Goal: Task Accomplishment & Management: Complete application form

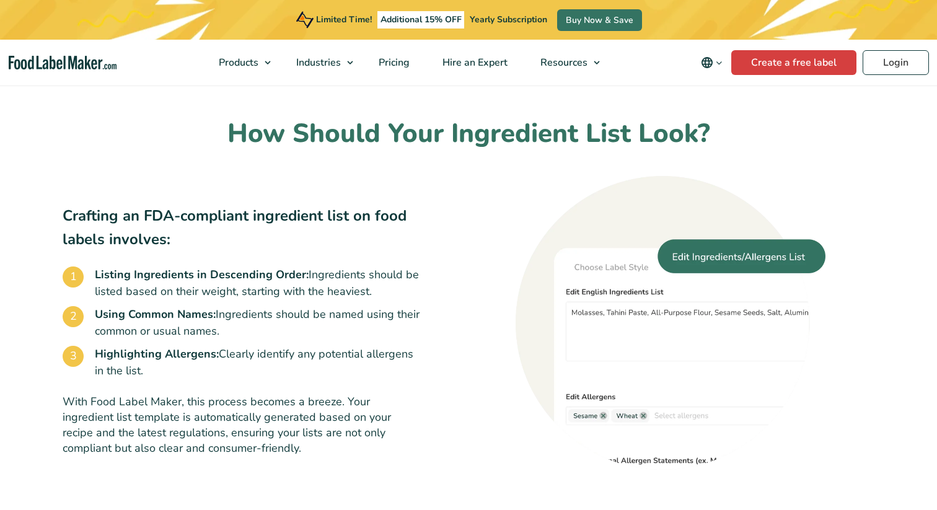
scroll to position [697, 0]
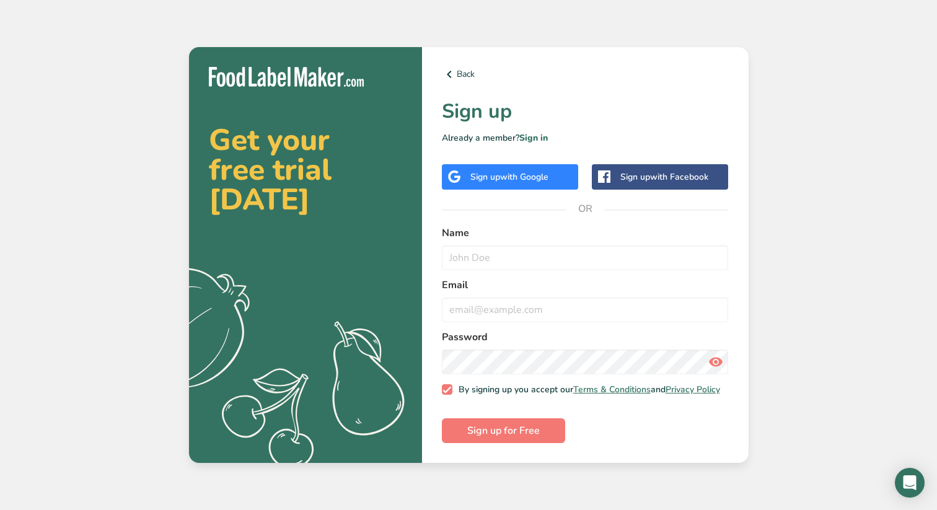
click at [510, 174] on span "with Google" at bounding box center [524, 177] width 48 height 12
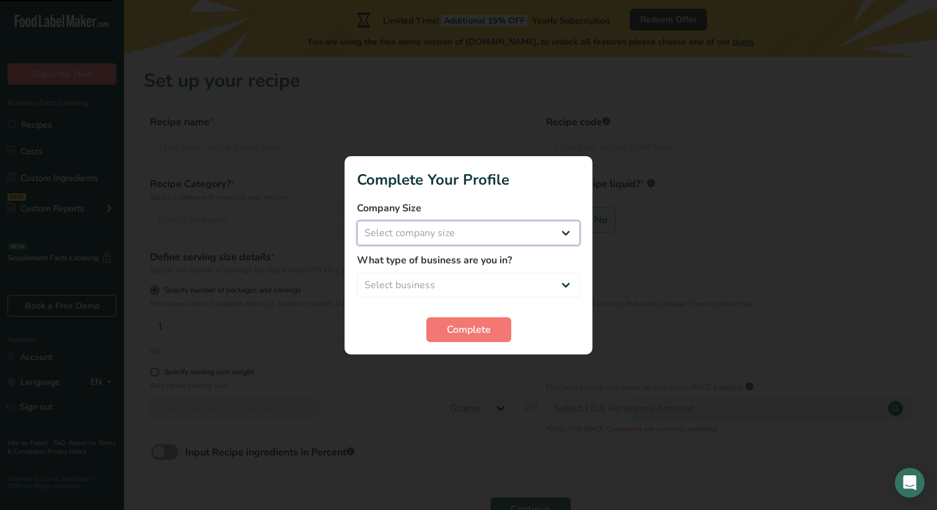
click at [498, 228] on select "Select company size Fewer than 10 Employees 10 to 50 Employees 51 to 500 Employ…" at bounding box center [468, 233] width 223 height 25
select select "1"
click at [357, 221] on select "Select company size Fewer than 10 Employees 10 to 50 Employees 51 to 500 Employ…" at bounding box center [468, 233] width 223 height 25
click at [496, 280] on select "Select business Packaged Food Manufacturer Restaurant & Cafe Bakery Meal Plans …" at bounding box center [468, 285] width 223 height 25
select select "1"
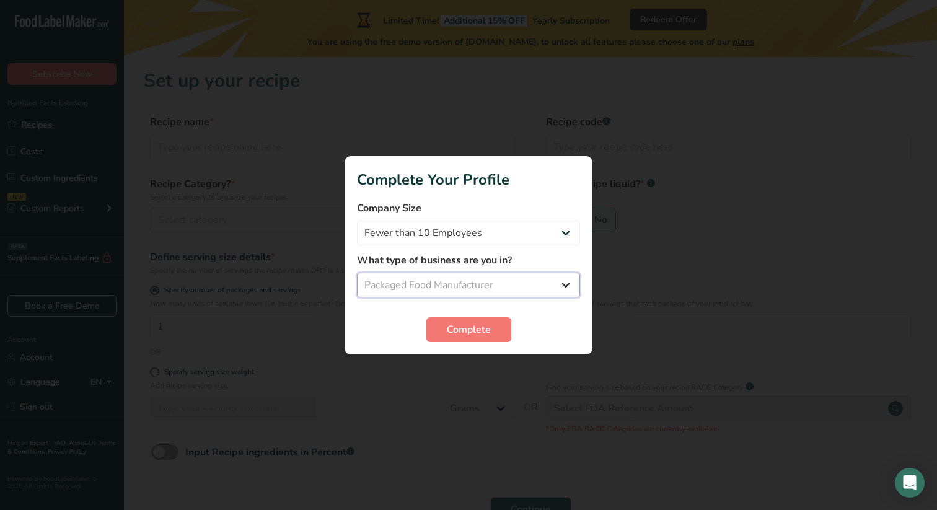
click at [357, 273] on select "Select business Packaged Food Manufacturer Restaurant & Cafe Bakery Meal Plans …" at bounding box center [468, 285] width 223 height 25
click at [503, 286] on select "Packaged Food Manufacturer Restaurant & Cafe Bakery Meal Plans & Catering Compa…" at bounding box center [468, 285] width 223 height 25
click at [357, 273] on select "Packaged Food Manufacturer Restaurant & Cafe Bakery Meal Plans & Catering Compa…" at bounding box center [468, 285] width 223 height 25
click at [482, 325] on span "Complete" at bounding box center [469, 329] width 44 height 15
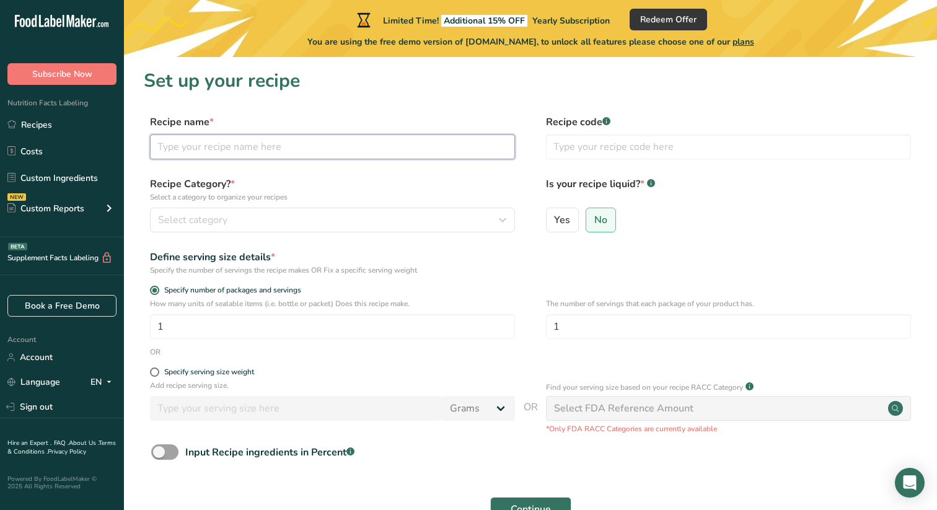
click at [407, 146] on input "text" at bounding box center [332, 147] width 365 height 25
click at [451, 151] on input "Muscle Nation Cookies and Cream High Protein Low Sugar Chocolte Bar" at bounding box center [332, 147] width 365 height 25
type input "Muscle Nation Cookies and Cream High Protein Low Sugar Chocolate Bar"
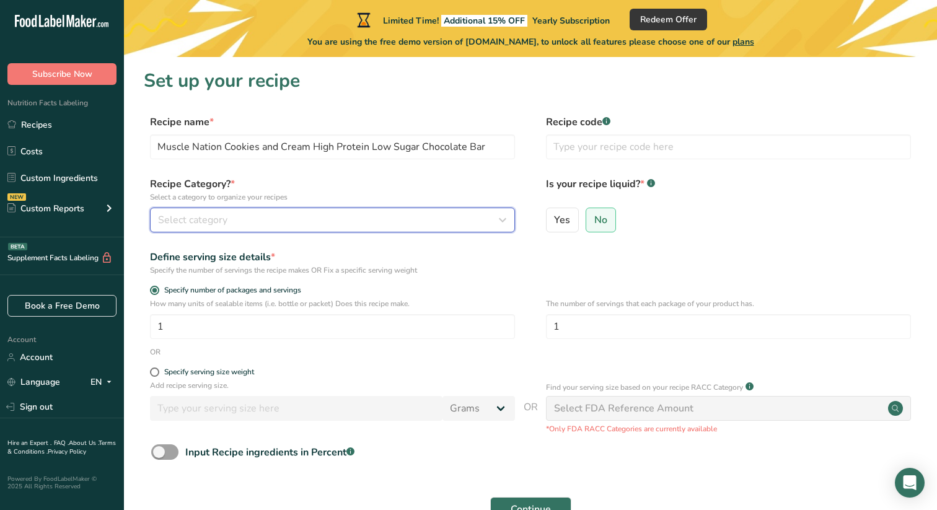
click at [418, 213] on div "Select category" at bounding box center [329, 220] width 342 height 15
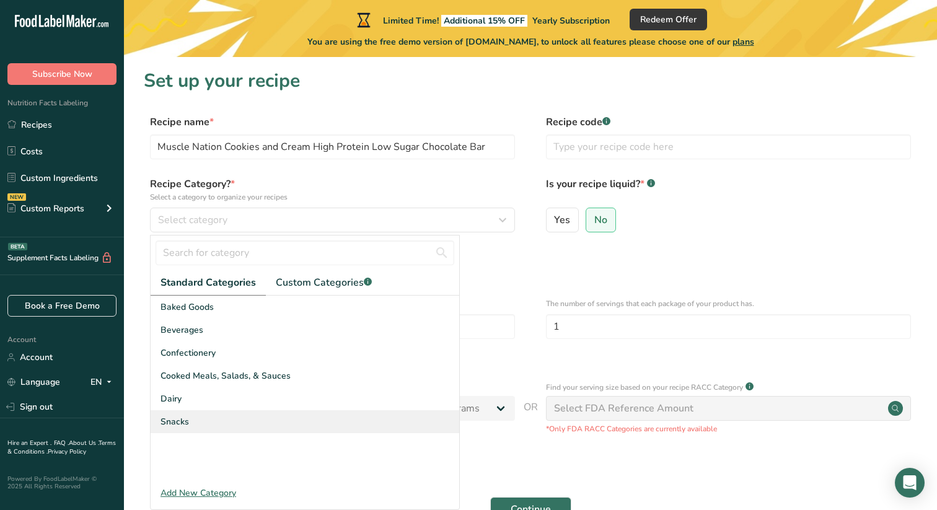
click at [371, 413] on div "Snacks" at bounding box center [305, 421] width 309 height 23
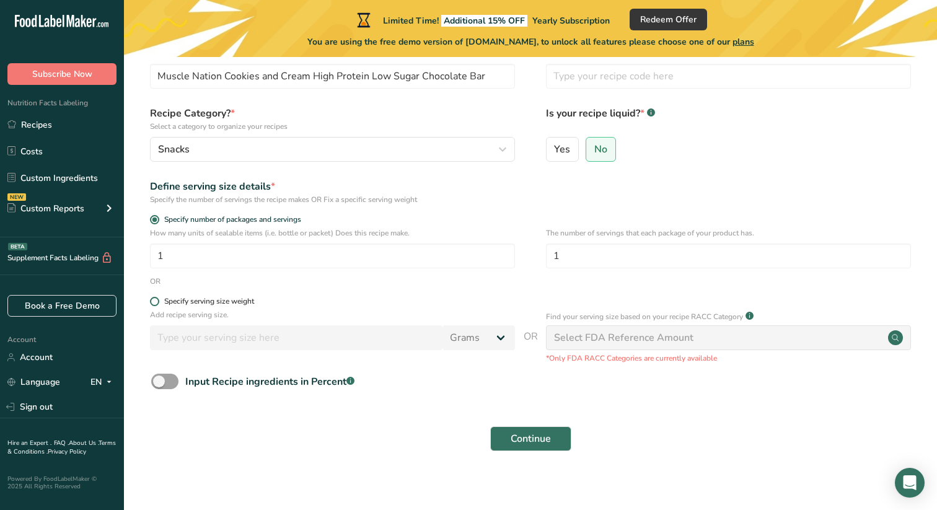
scroll to position [79, 0]
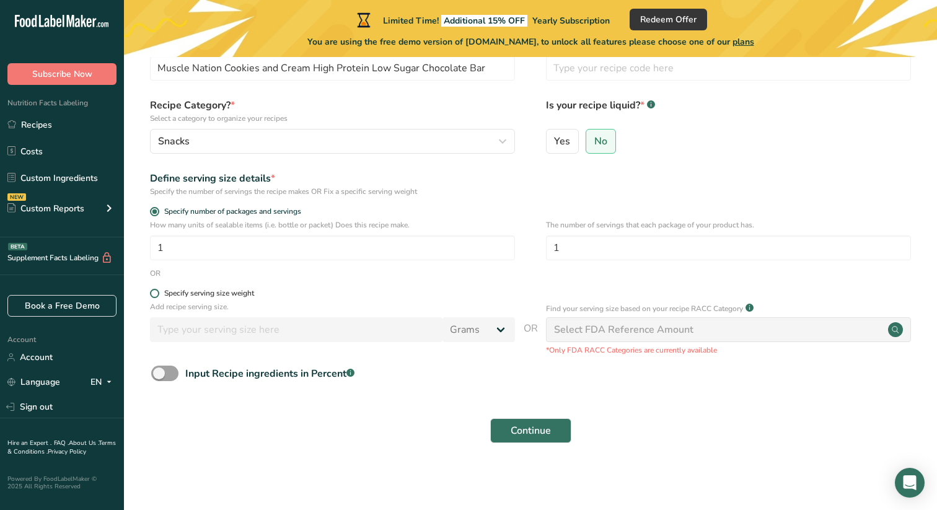
click at [161, 291] on span "Specify serving size weight" at bounding box center [206, 293] width 95 height 9
click at [158, 291] on input "Specify serving size weight" at bounding box center [154, 293] width 8 height 8
radio input "true"
radio input "false"
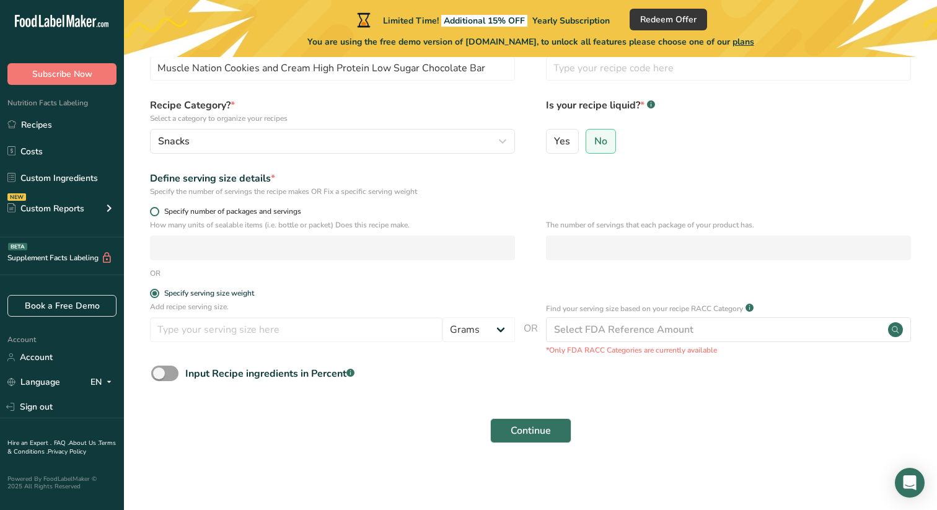
click at [153, 214] on span at bounding box center [154, 211] width 9 height 9
click at [153, 214] on input "Specify number of packages and servings" at bounding box center [154, 212] width 8 height 8
radio input "true"
radio input "false"
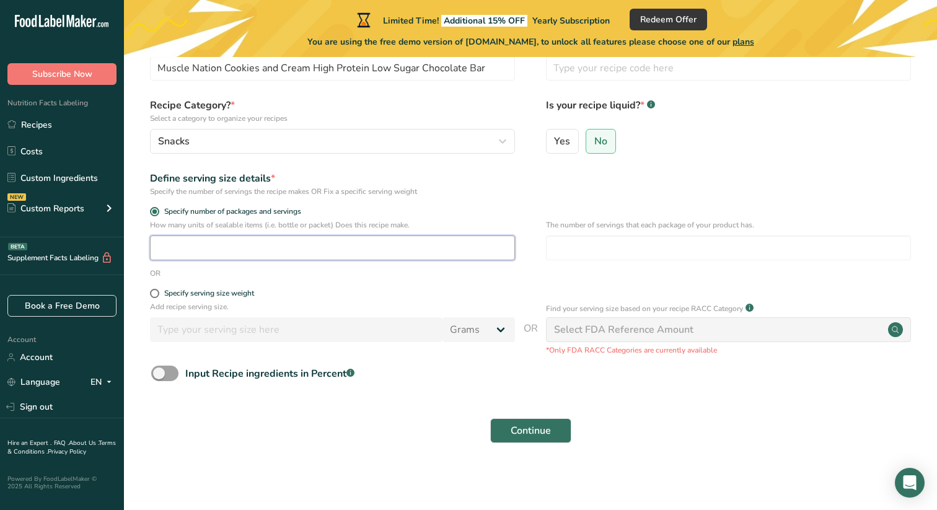
click at [185, 251] on input "number" at bounding box center [332, 248] width 365 height 25
type input "1"
click at [172, 375] on span at bounding box center [164, 373] width 27 height 15
click at [159, 375] on input "Input Recipe ingredients in Percent .a-a{fill:#347362;}.b-a{fill:#fff;}" at bounding box center [155, 373] width 8 height 8
checkbox input "true"
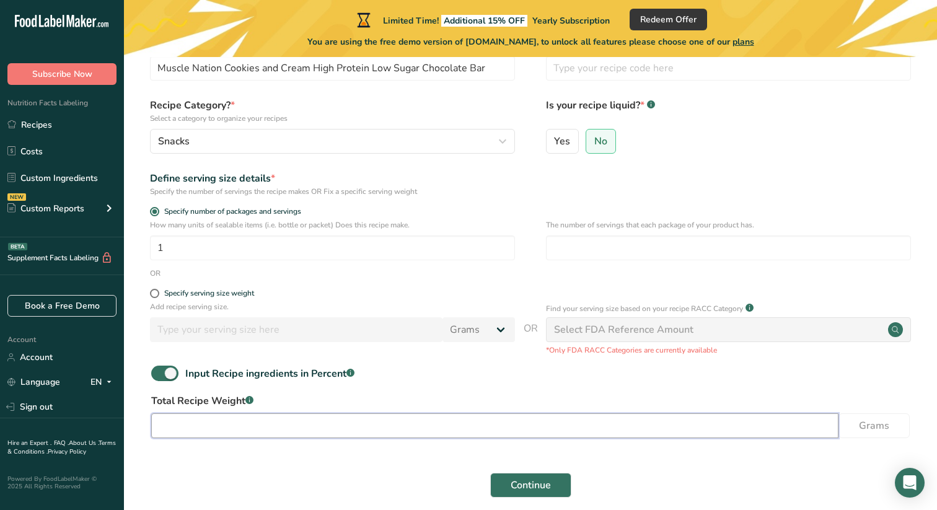
click at [263, 431] on input "number" at bounding box center [494, 425] width 687 height 25
type input "70"
click at [673, 249] on input "number" at bounding box center [728, 248] width 365 height 25
type input "1"
click at [695, 325] on div "Select FDA Reference Amount" at bounding box center [728, 329] width 365 height 25
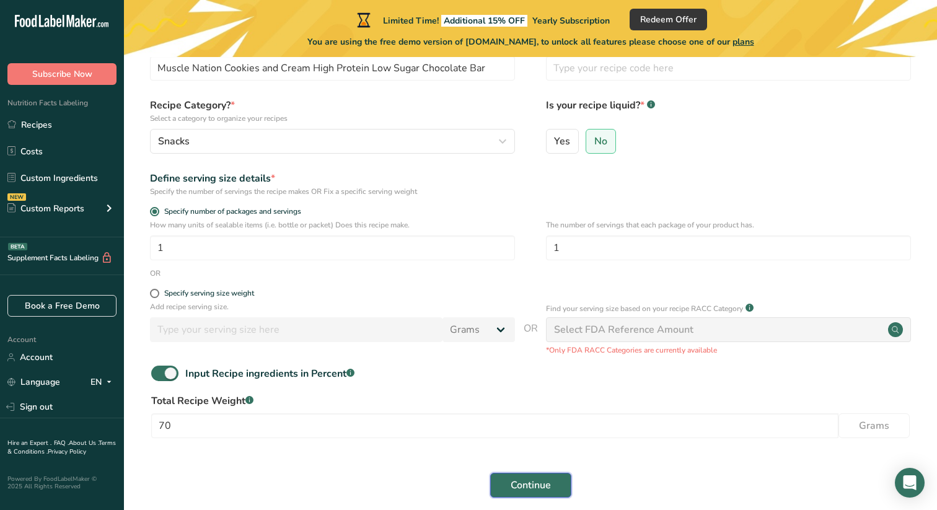
click at [555, 482] on button "Continue" at bounding box center [530, 485] width 81 height 25
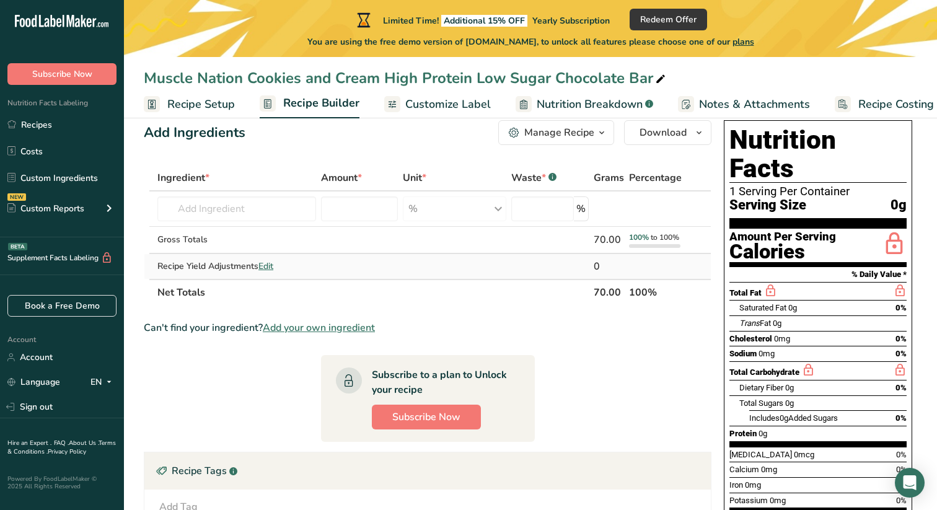
scroll to position [37, 0]
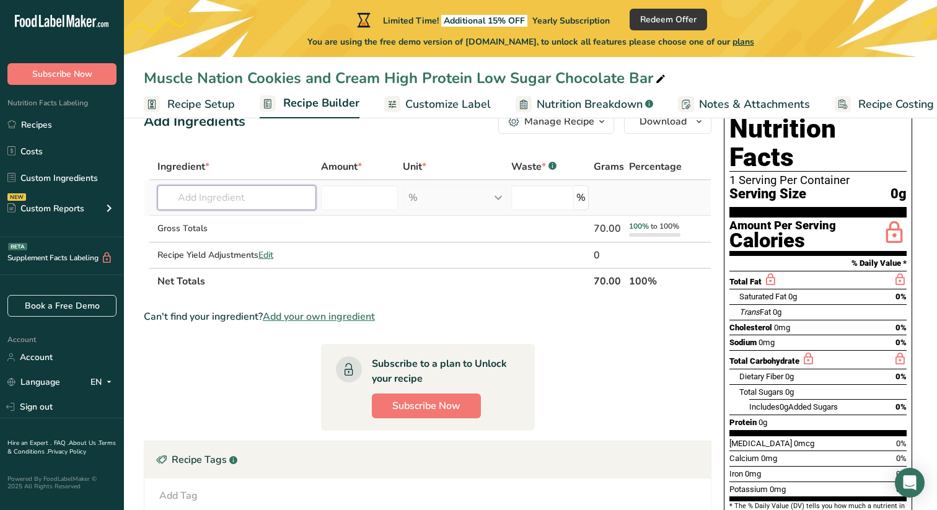
click at [269, 203] on input "text" at bounding box center [236, 197] width 159 height 25
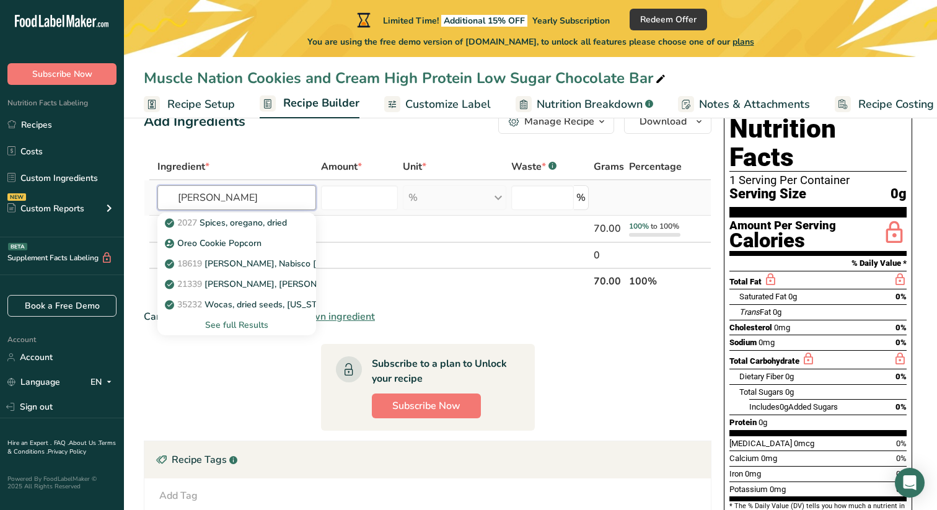
click at [268, 203] on input "[PERSON_NAME]" at bounding box center [236, 197] width 159 height 25
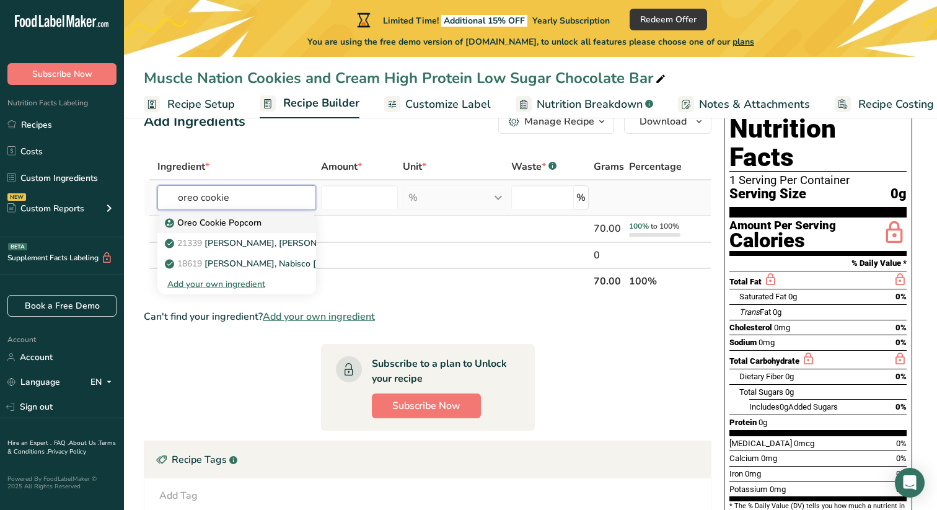
type input "oreo cookie"
click at [268, 223] on div "Oreo Cookie Popcorn" at bounding box center [226, 222] width 119 height 13
type input "Oreo Cookie Popcorn"
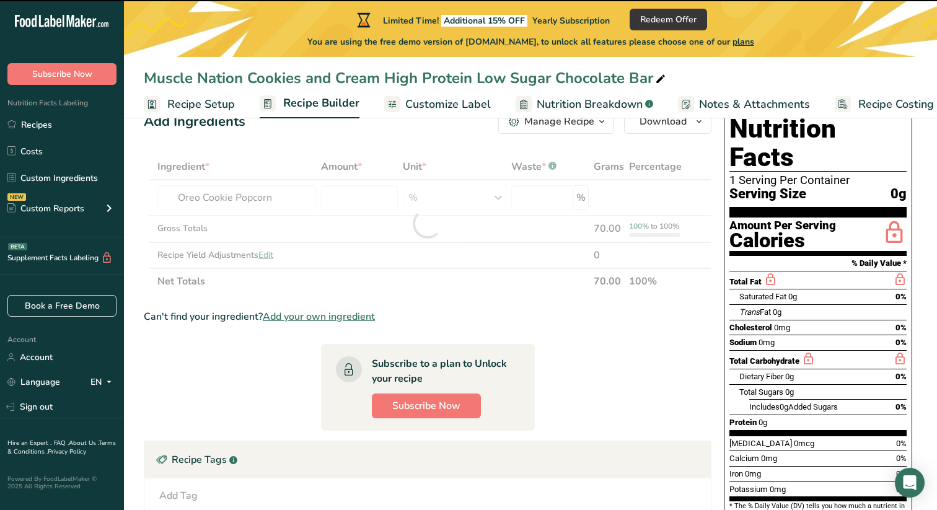
type input "0"
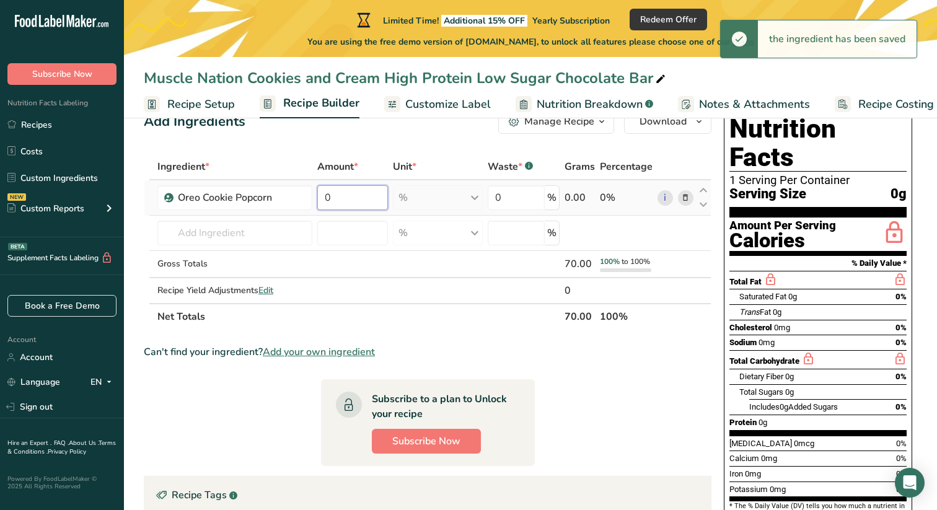
click at [357, 203] on input "0" at bounding box center [352, 197] width 71 height 25
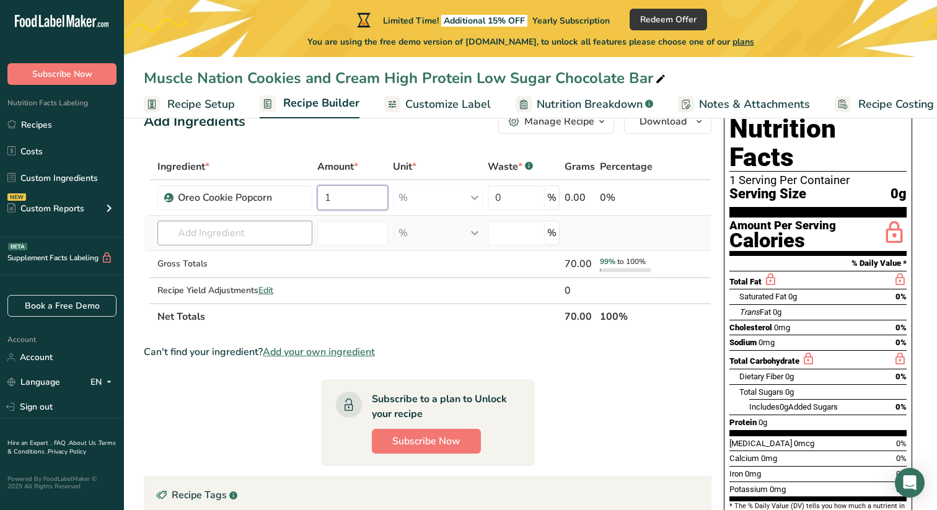
type input "1"
click at [286, 239] on div "Ingredient * Amount * Unit * Waste * .a-a{fill:#347362;}.b-a{fill:#fff;} Grams …" at bounding box center [428, 242] width 568 height 176
type input "40g stevia based chocolate"
click at [241, 276] on div "Add your own ingredient" at bounding box center [234, 278] width 135 height 13
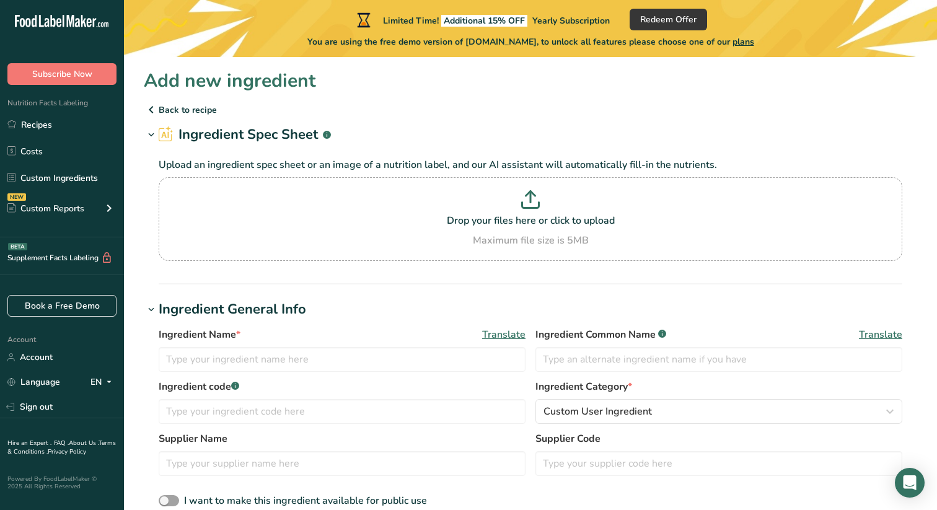
click at [154, 113] on icon at bounding box center [151, 110] width 15 height 22
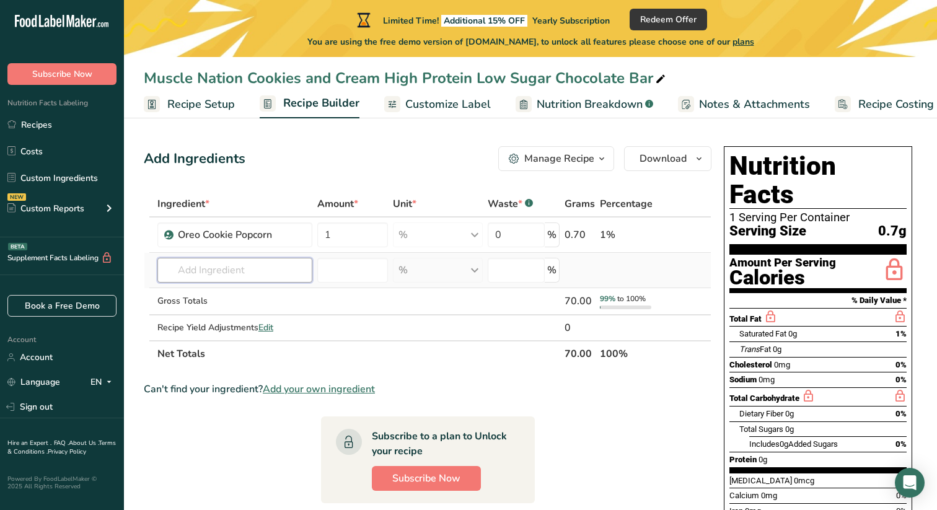
click at [260, 264] on input "text" at bounding box center [234, 270] width 155 height 25
type input "stevia based chocolate"
click at [322, 273] on input "number" at bounding box center [352, 270] width 71 height 25
click at [285, 269] on input "text" at bounding box center [234, 270] width 155 height 25
type input "t"
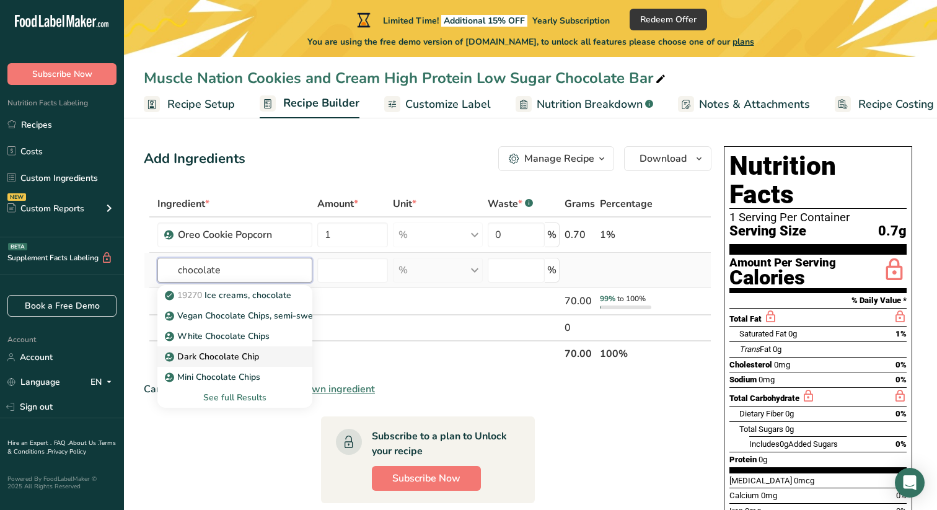
type input "chocolate"
click at [273, 350] on div "Dark Chocolate Chip" at bounding box center [224, 356] width 115 height 13
type input "Dark Chocolate Chip"
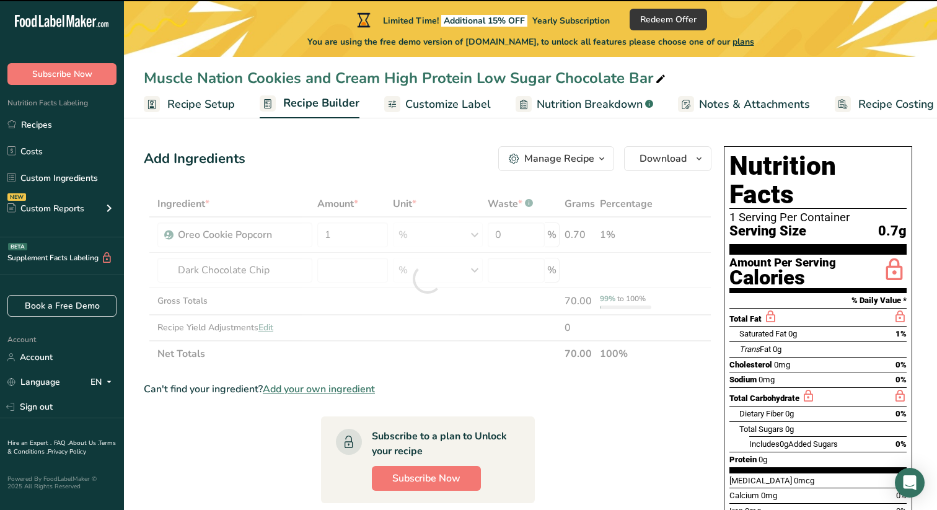
type input "0"
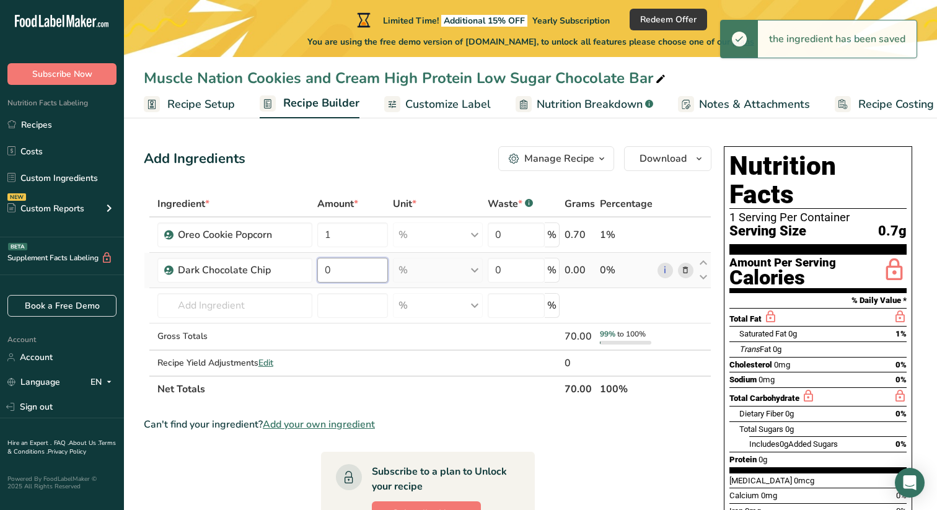
click at [368, 273] on input "0" at bounding box center [352, 270] width 71 height 25
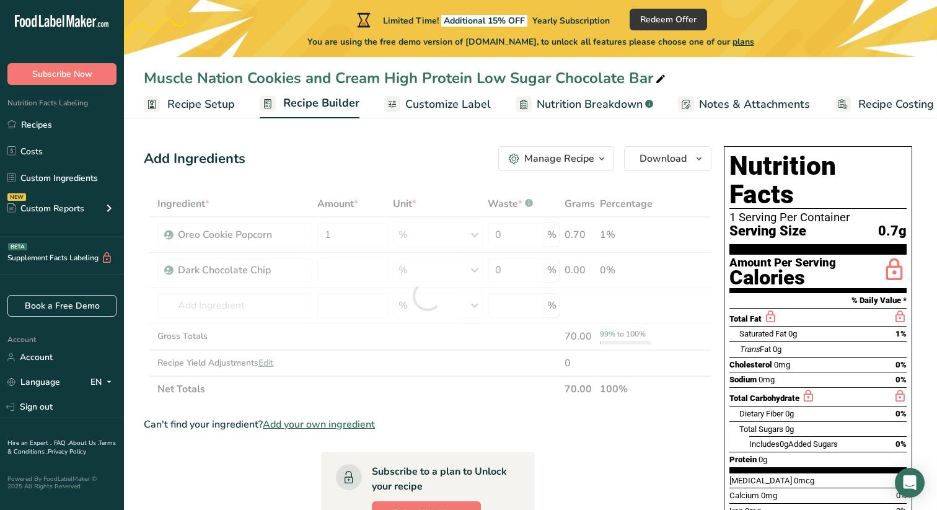
type input "0"
